Goal: Find specific page/section: Find specific page/section

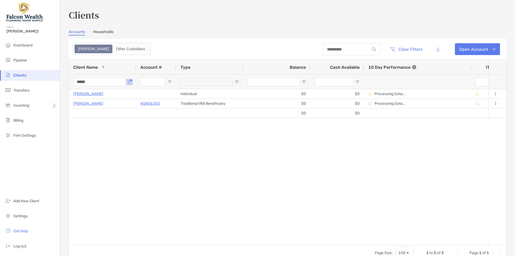
click at [94, 80] on input "*****" at bounding box center [99, 82] width 52 height 9
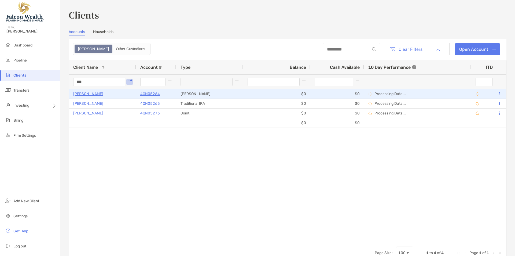
type input "***"
click at [92, 95] on p "[PERSON_NAME]" at bounding box center [88, 93] width 30 height 7
